Goal: Task Accomplishment & Management: Use online tool/utility

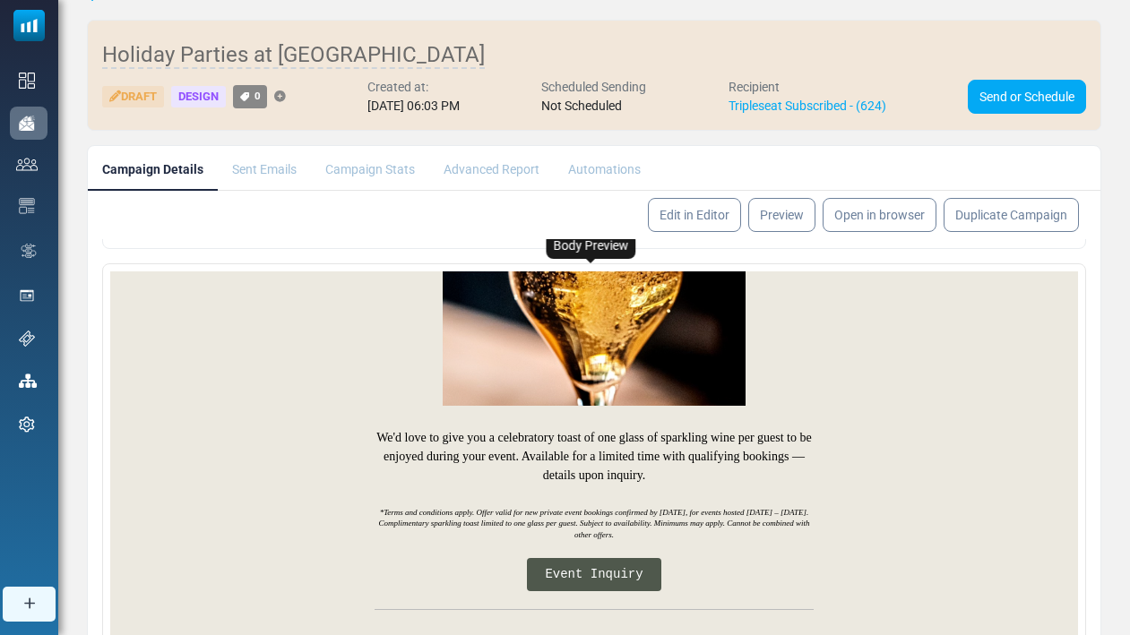
scroll to position [75, 0]
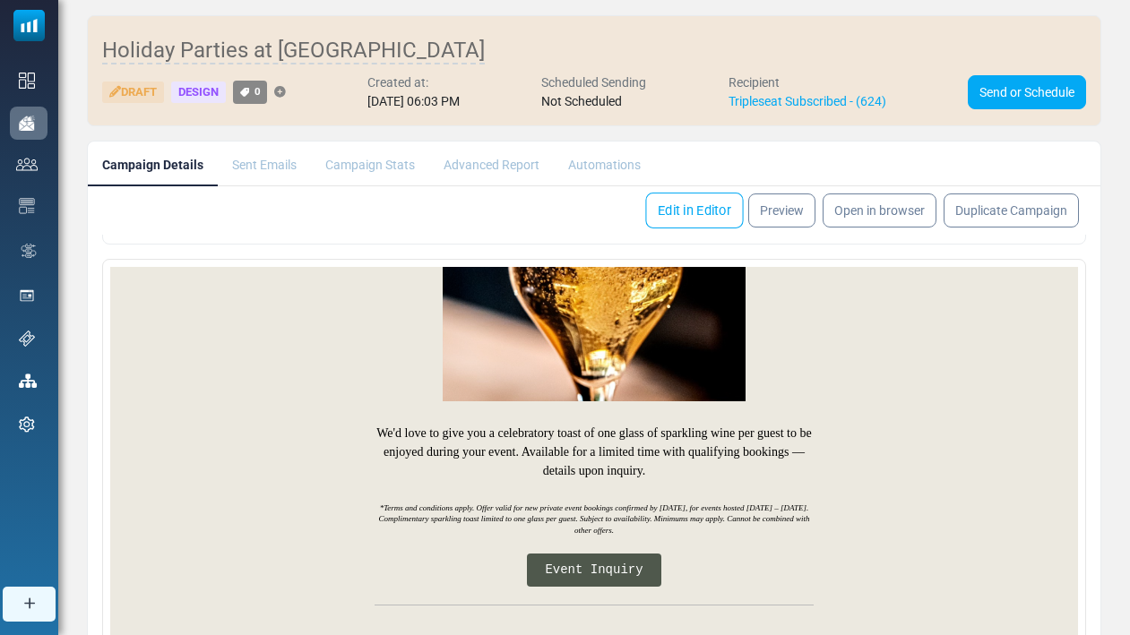
click at [679, 202] on link "Edit in Editor" at bounding box center [694, 211] width 98 height 36
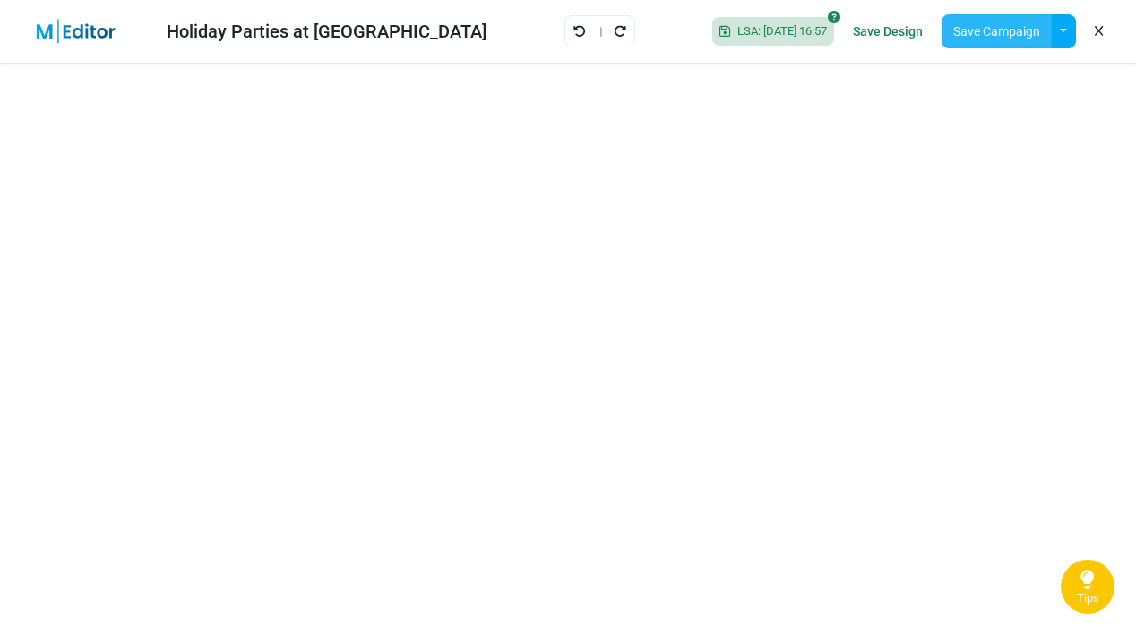
click at [997, 39] on button "Save Campaign" at bounding box center [997, 31] width 110 height 34
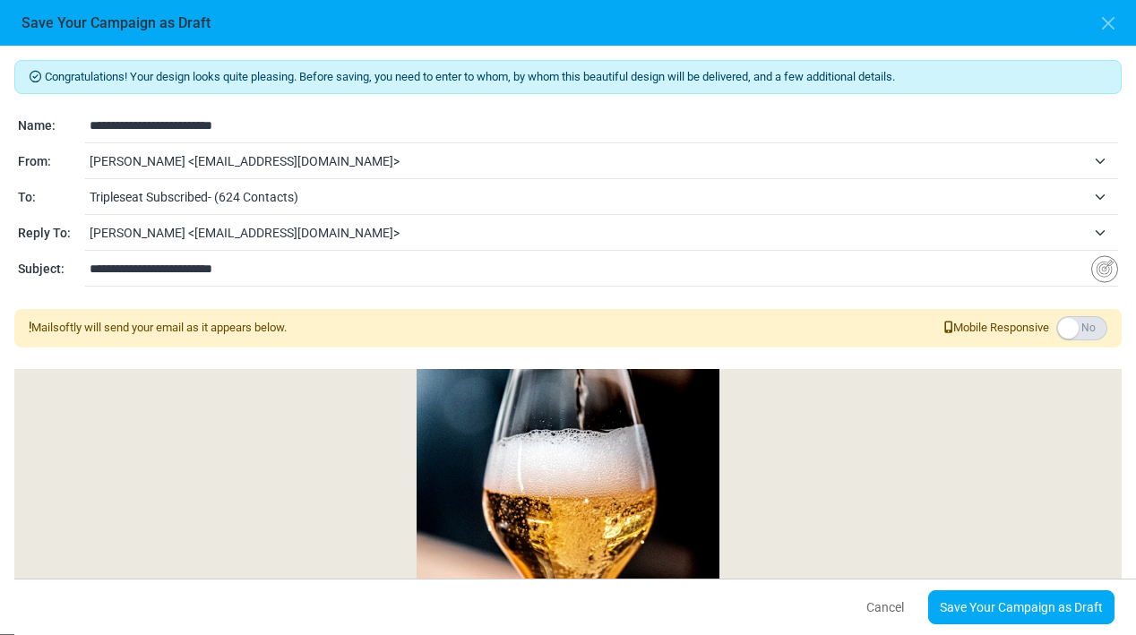
scroll to position [1868, 0]
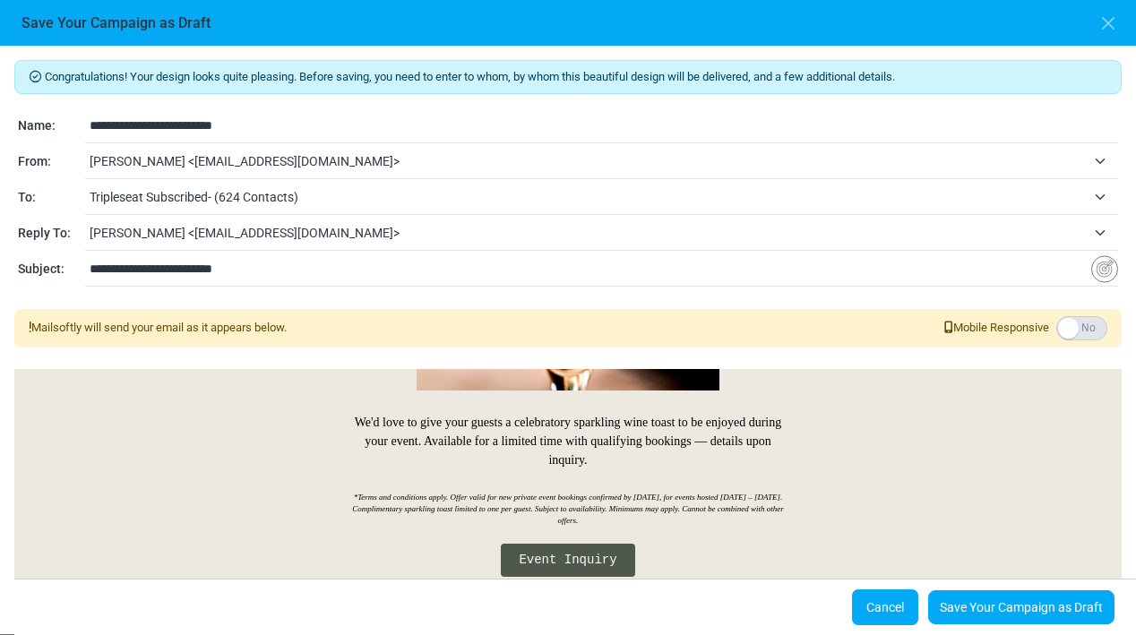
click at [887, 605] on button "Cancel" at bounding box center [885, 608] width 68 height 38
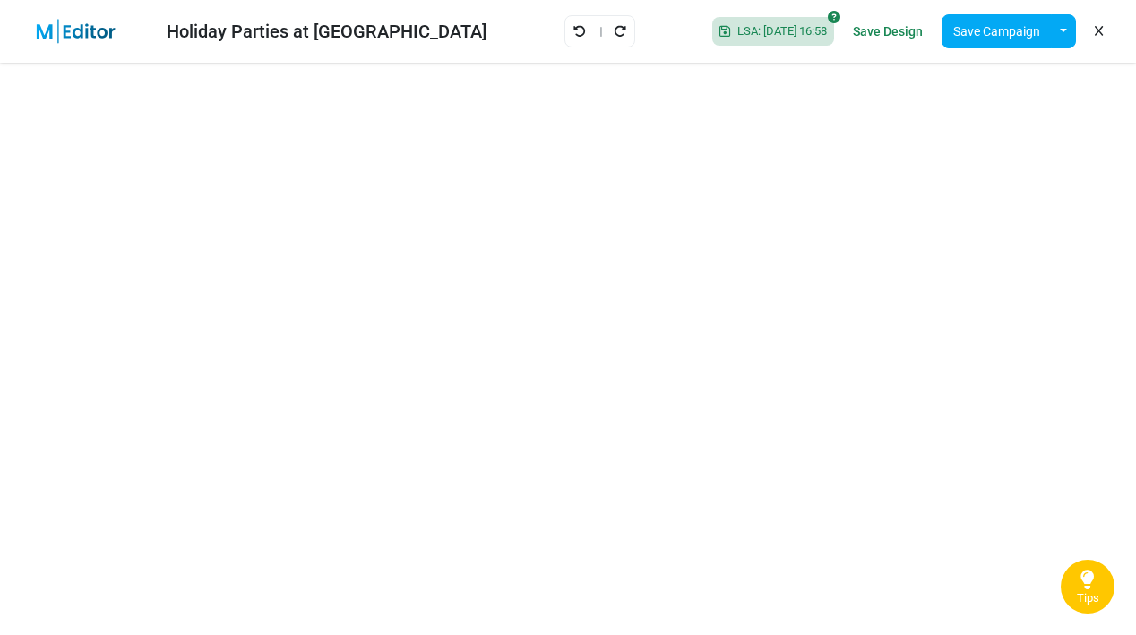
click at [1001, 56] on div "Holiday Parties at Birdsong LSA: 2025-09-16 16:58 Save Design Save Campaign Sav…" at bounding box center [568, 31] width 1136 height 63
click at [996, 27] on button "Save Campaign" at bounding box center [997, 31] width 110 height 34
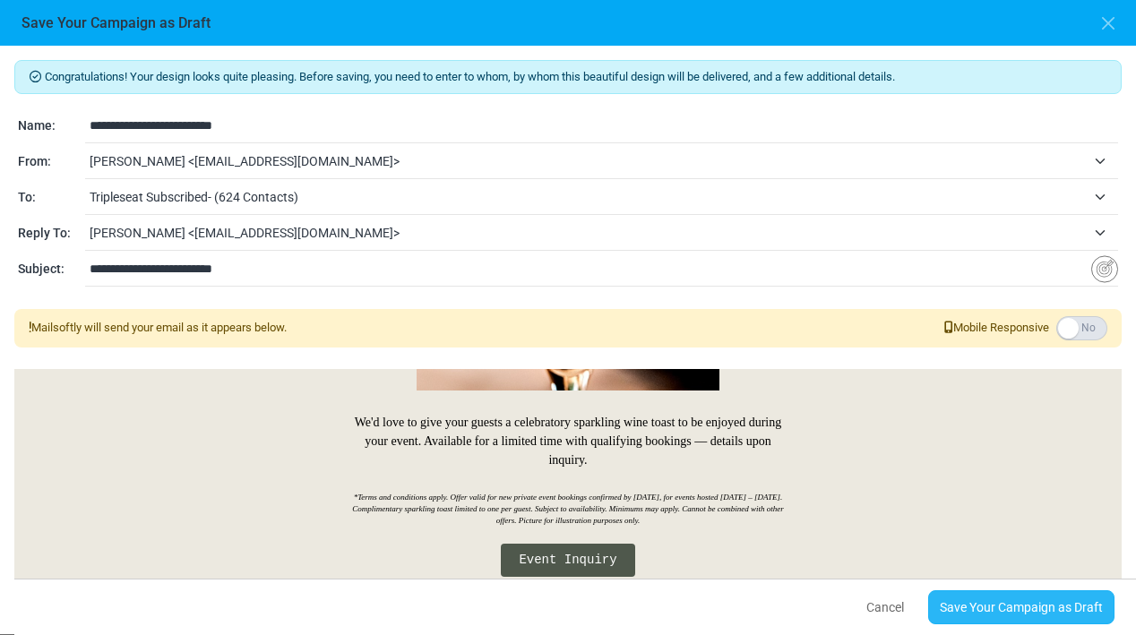
click at [1043, 606] on link "Save Your Campaign as Draft" at bounding box center [1021, 607] width 186 height 34
